Goal: Transaction & Acquisition: Purchase product/service

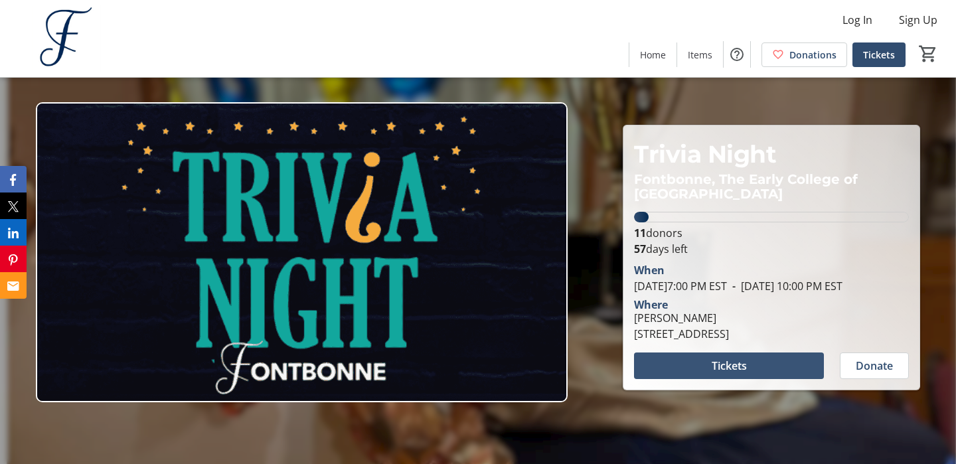
click at [731, 378] on span at bounding box center [729, 366] width 190 height 32
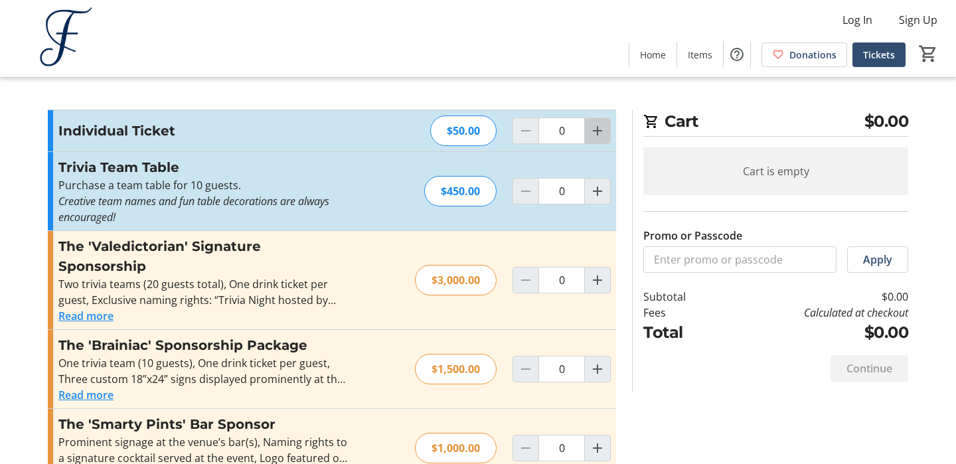
click at [595, 126] on mat-icon "Increment by one" at bounding box center [598, 131] width 16 height 16
type input "1"
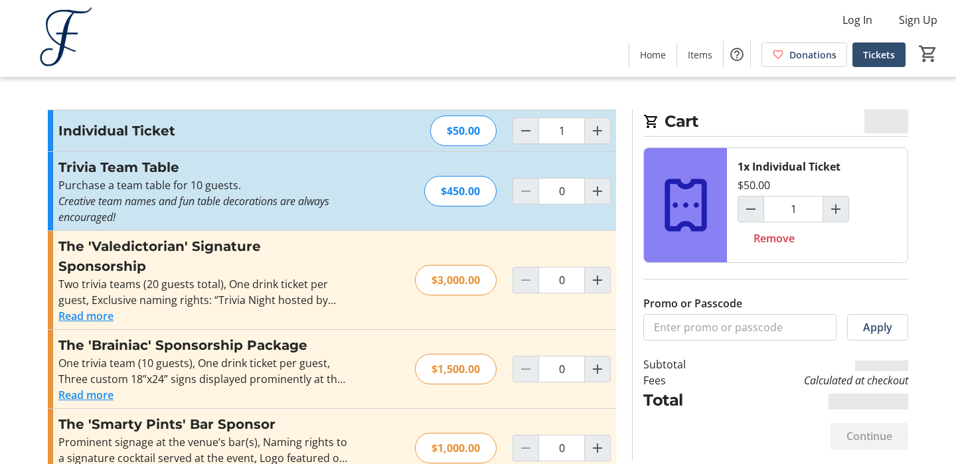
click at [698, 262] on tr-event-ticket-placeholder at bounding box center [685, 205] width 83 height 114
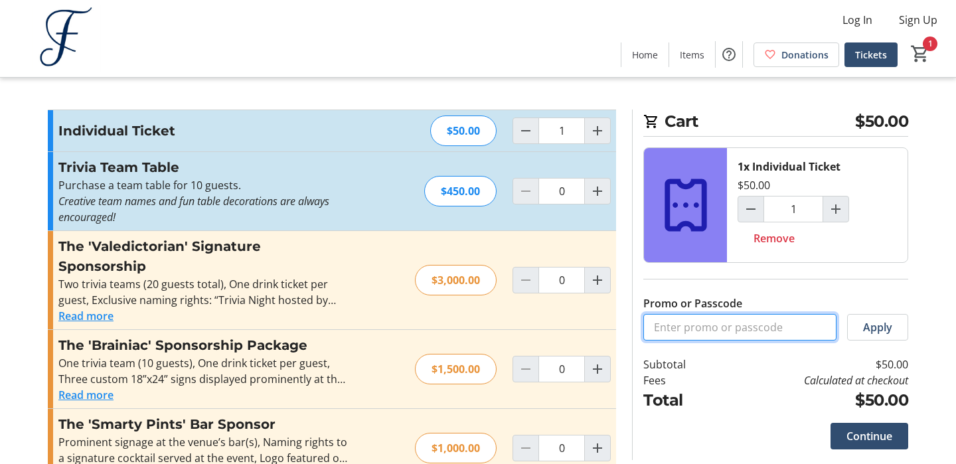
click at [696, 327] on input "Promo or Passcode" at bounding box center [739, 327] width 193 height 27
type input "L"
type input "ALCTRIVIA25"
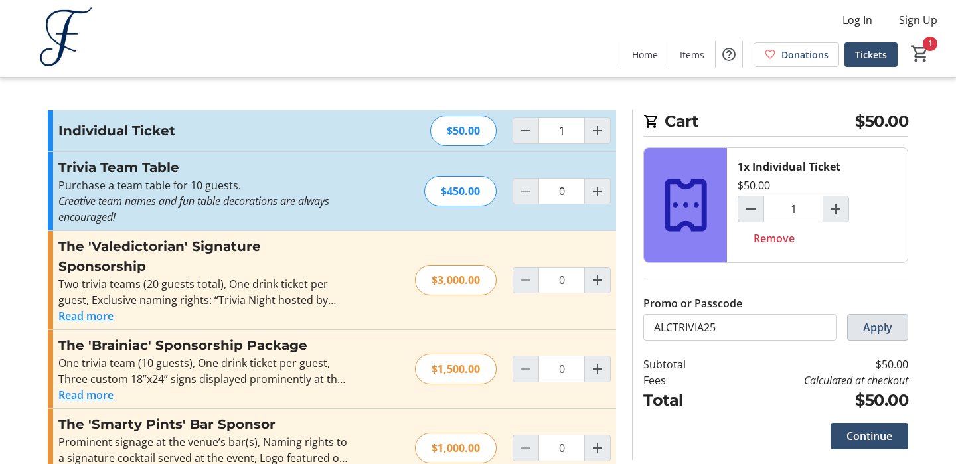
click at [863, 330] on span "Apply" at bounding box center [877, 327] width 29 height 16
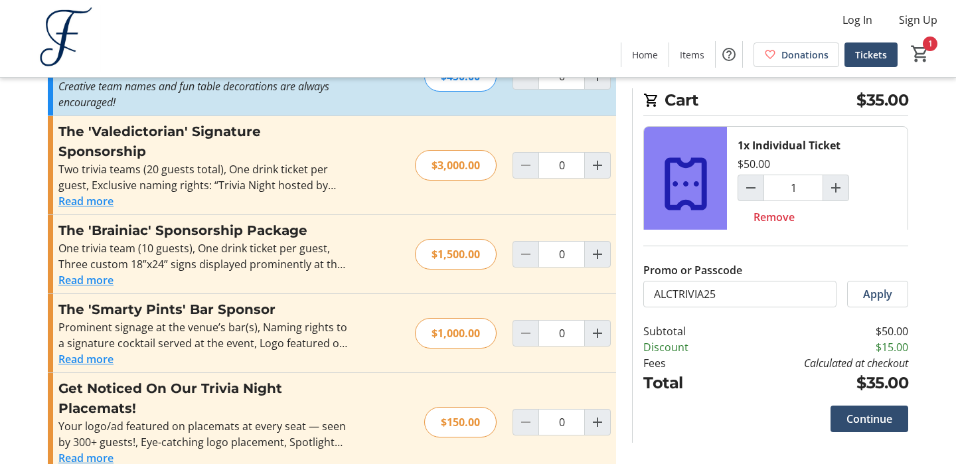
scroll to position [118, 0]
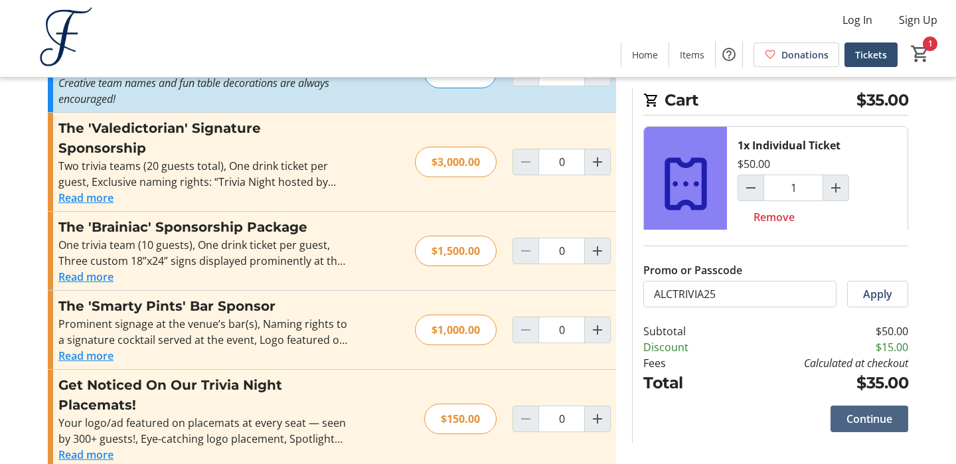
click at [868, 419] on span "Continue" at bounding box center [870, 419] width 46 height 16
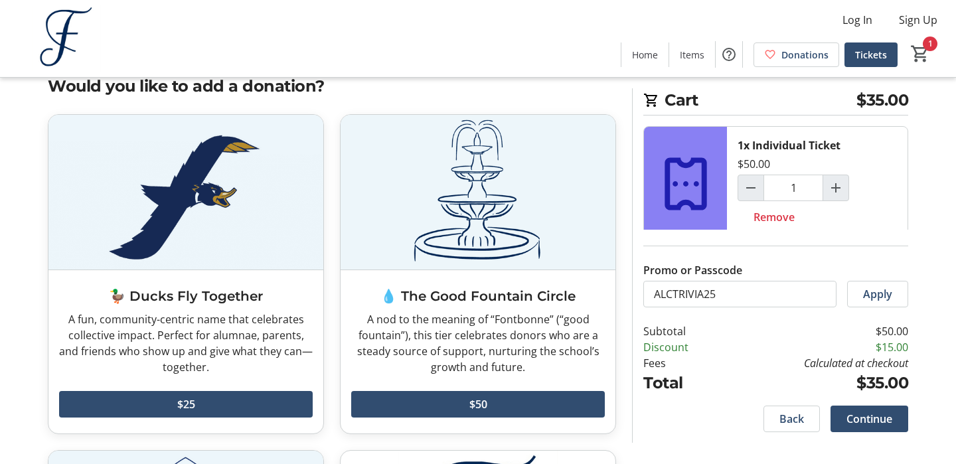
scroll to position [37, 0]
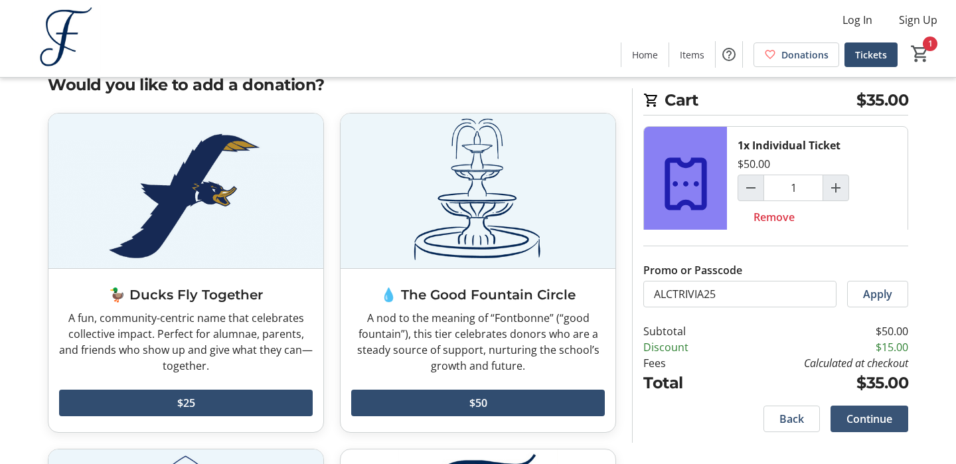
click at [863, 425] on span "Continue" at bounding box center [870, 419] width 46 height 16
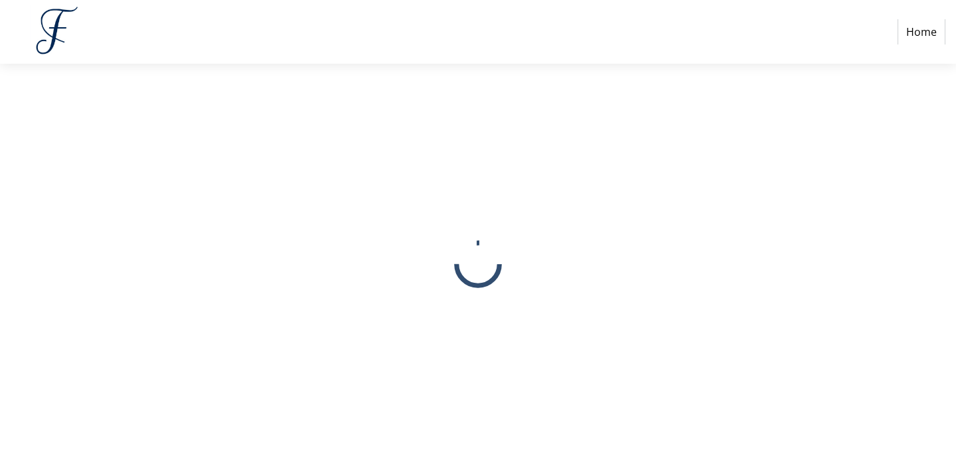
select select
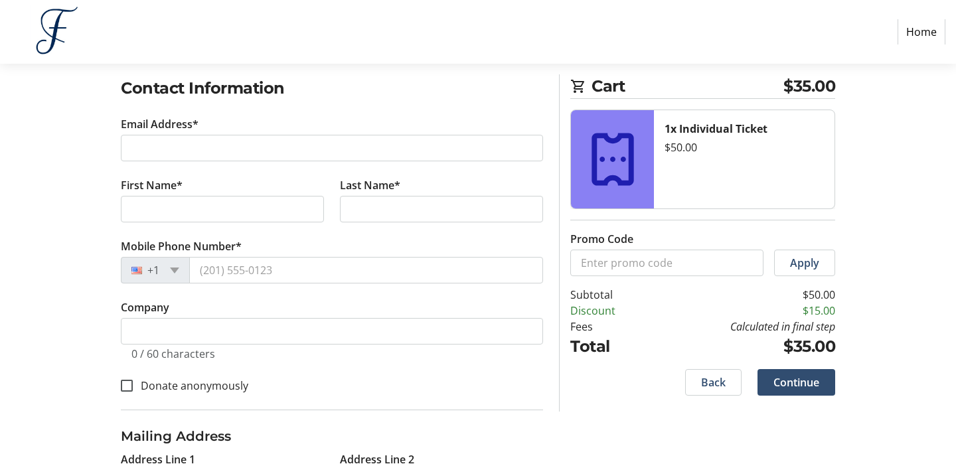
scroll to position [220, 0]
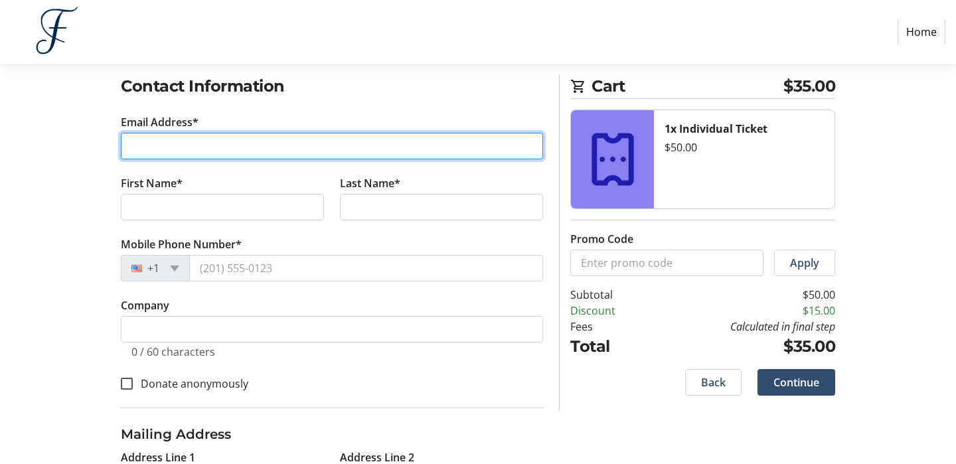
click at [449, 152] on input "Email Address*" at bounding box center [332, 146] width 422 height 27
type input "[EMAIL_ADDRESS][DOMAIN_NAME]"
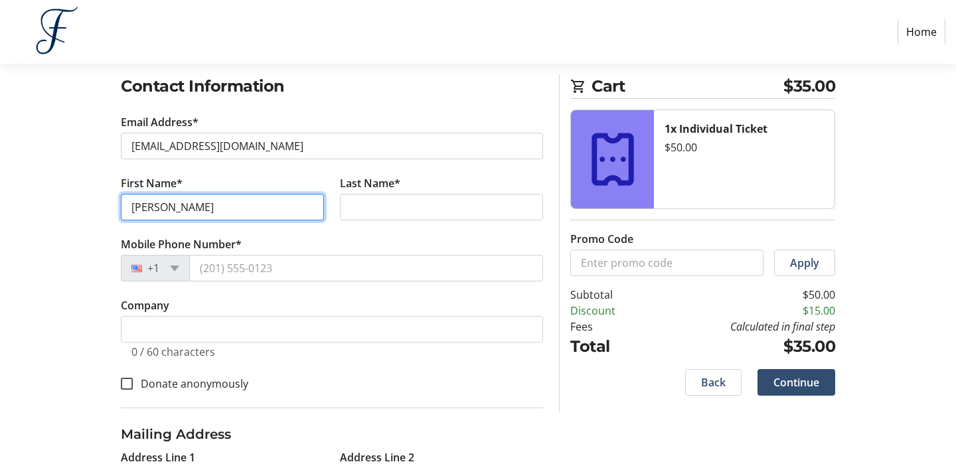
type input "[PERSON_NAME]"
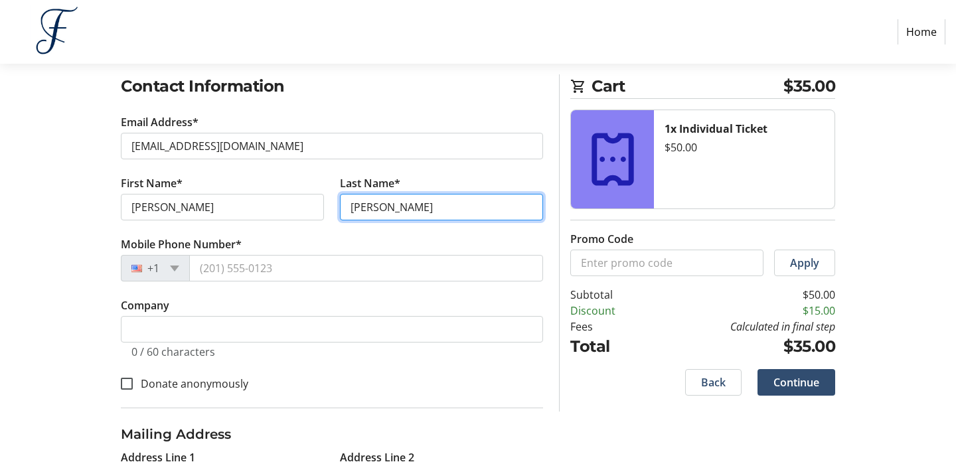
type input "[PERSON_NAME]"
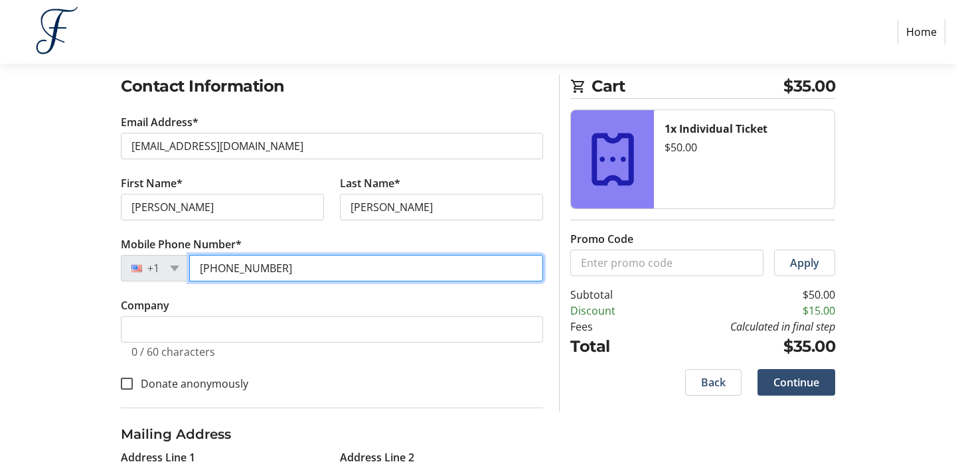
type input "[PHONE_NUMBER]"
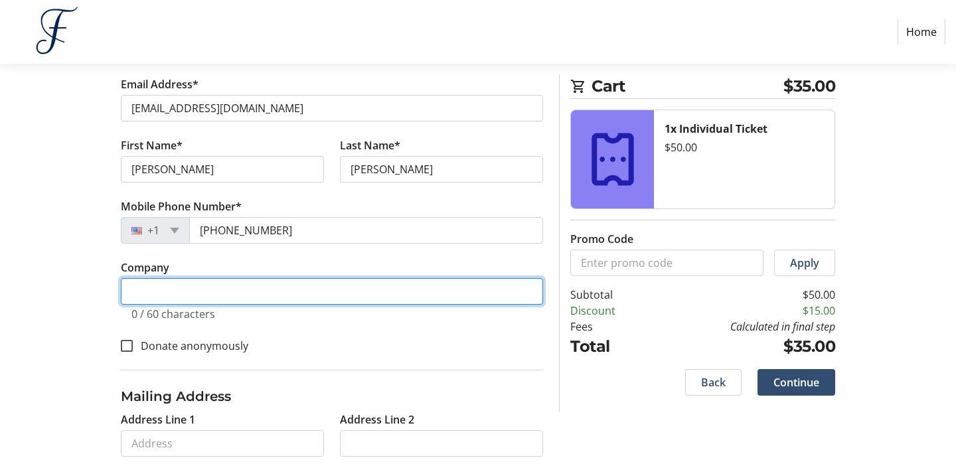
scroll to position [260, 0]
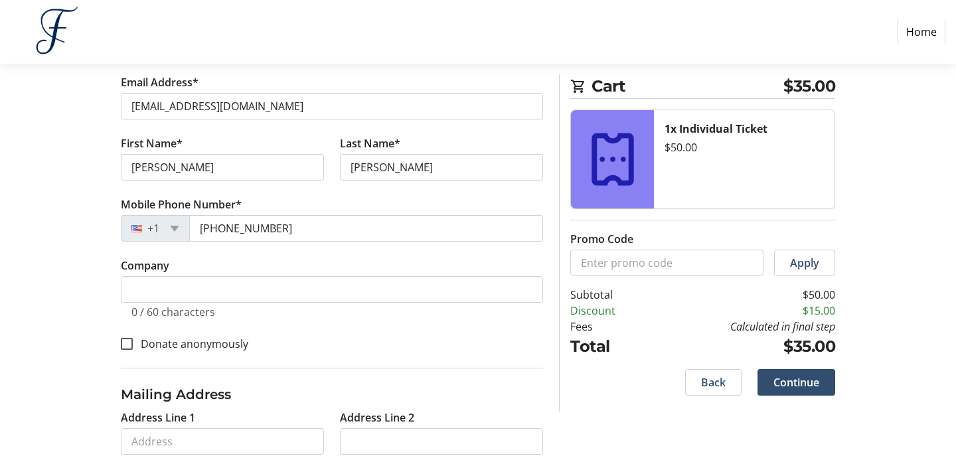
click at [321, 349] on div "Donate anonymously" at bounding box center [332, 343] width 422 height 17
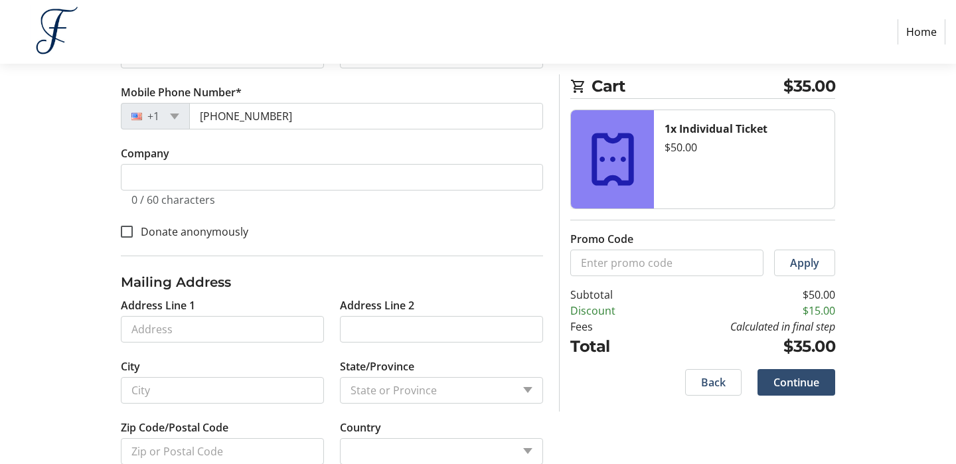
scroll to position [397, 0]
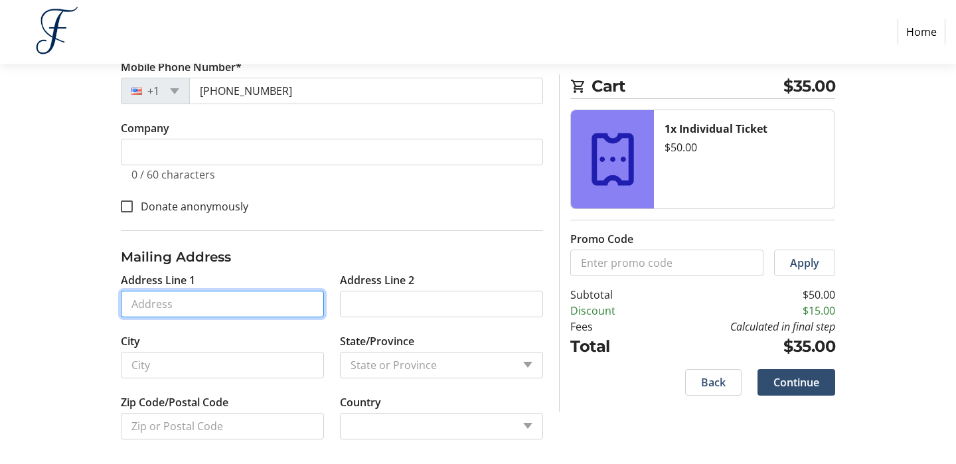
click at [270, 303] on input "Address Line 1" at bounding box center [222, 304] width 203 height 27
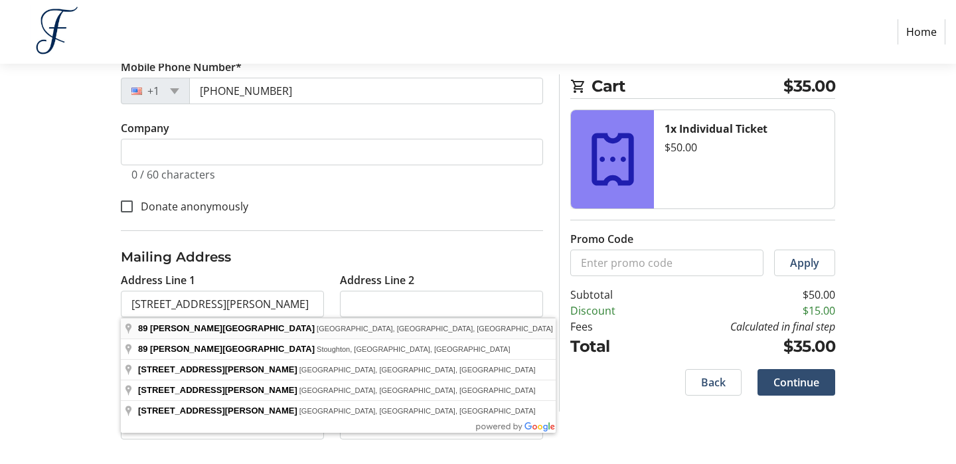
type input "[STREET_ADDRESS][PERSON_NAME]"
type input "Quincy"
select select
type input "02170"
select select "US"
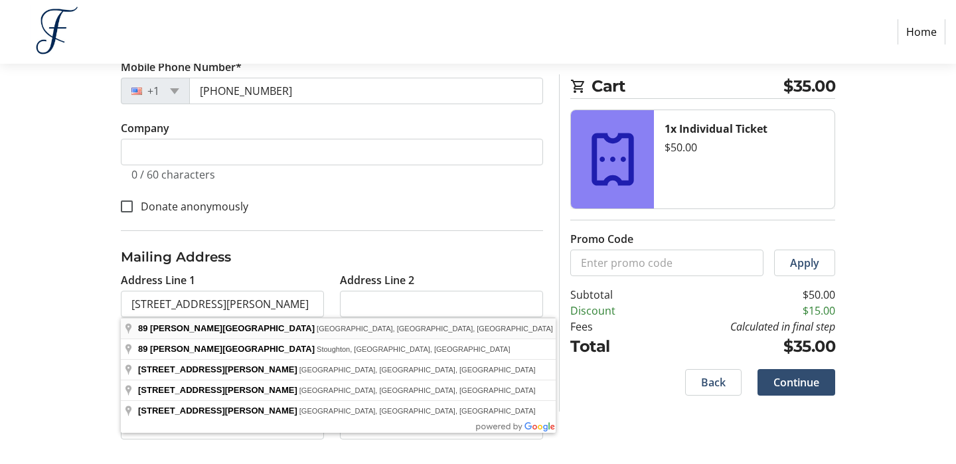
select select "MA"
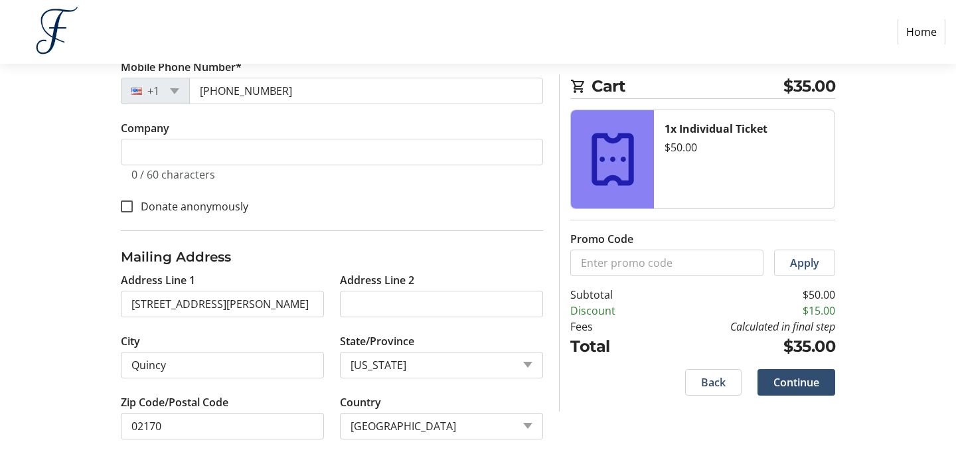
scroll to position [404, 0]
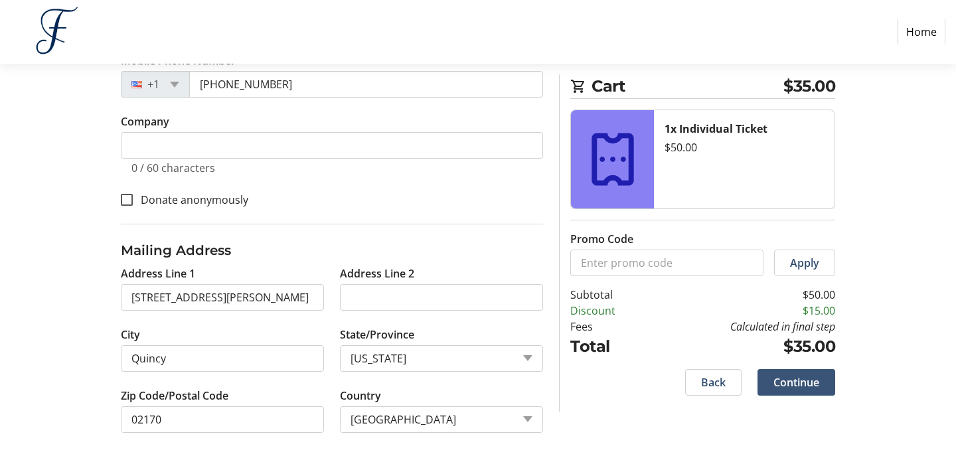
click at [776, 390] on span at bounding box center [797, 383] width 78 height 32
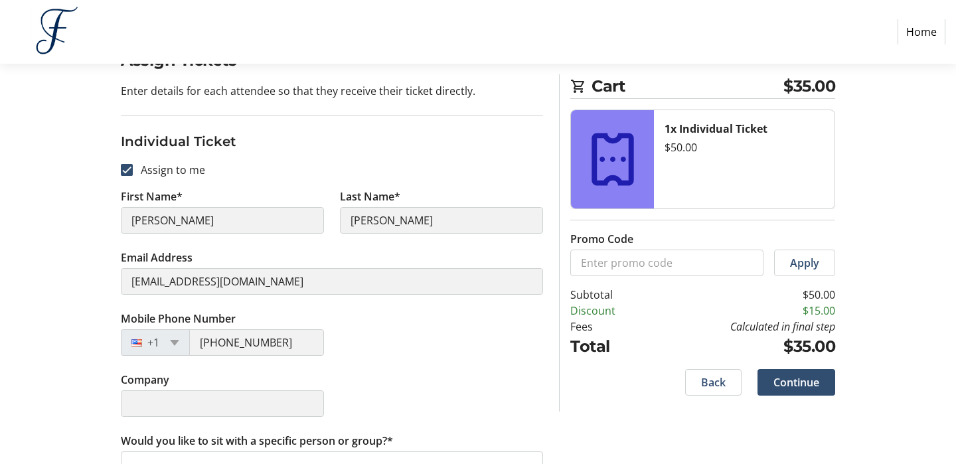
scroll to position [155, 0]
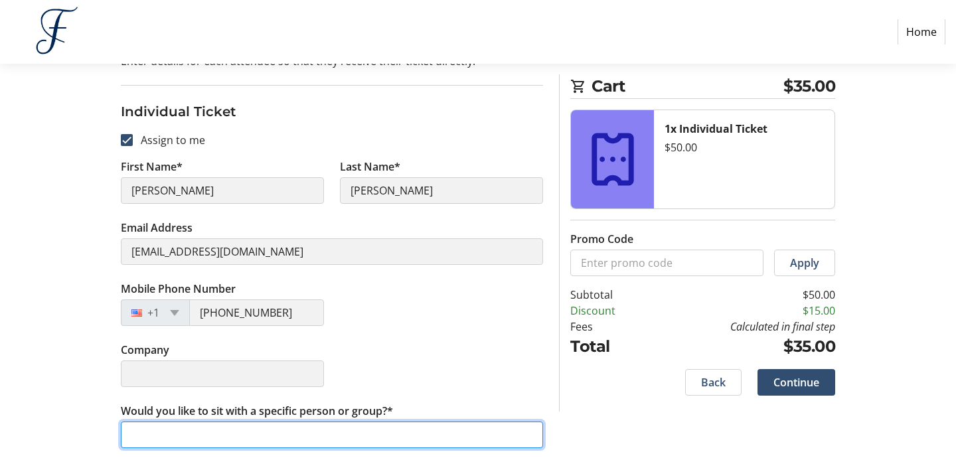
click at [333, 435] on input "Would you like to sit with a specific person or group?*" at bounding box center [332, 435] width 422 height 27
type input "The [PERSON_NAME] table"
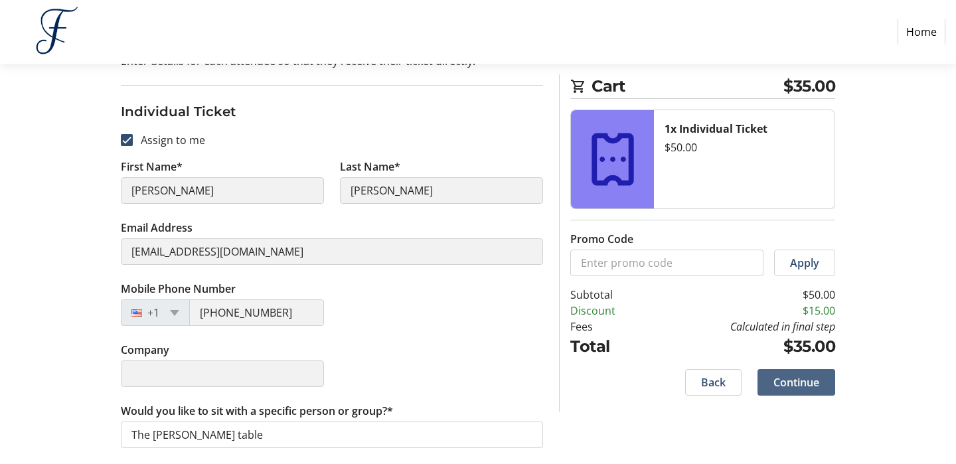
click at [798, 370] on span at bounding box center [797, 383] width 78 height 32
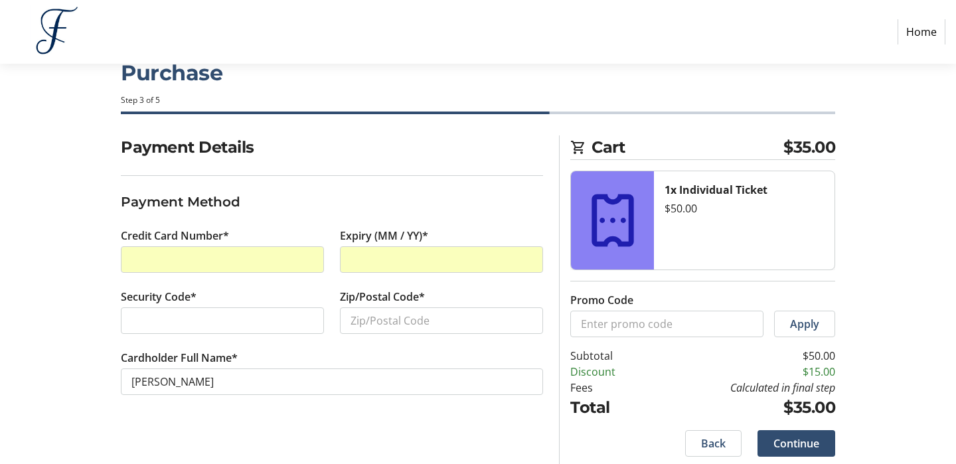
scroll to position [47, 0]
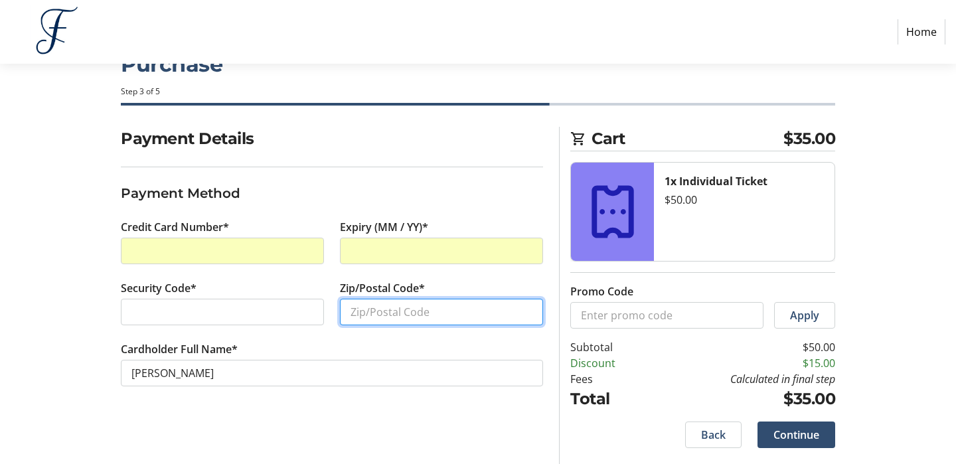
click at [390, 315] on input "Zip/Postal Code*" at bounding box center [441, 312] width 203 height 27
type input "02170"
